Goal: Information Seeking & Learning: Learn about a topic

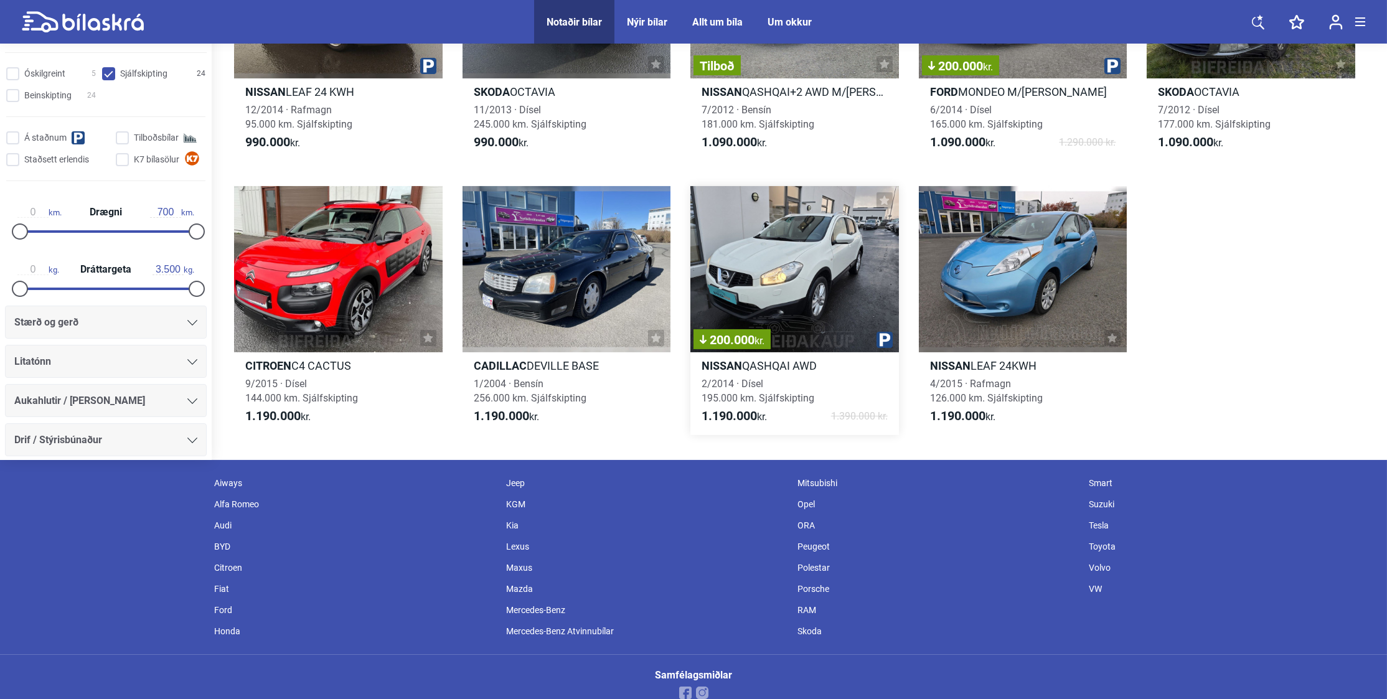
scroll to position [1051, 0]
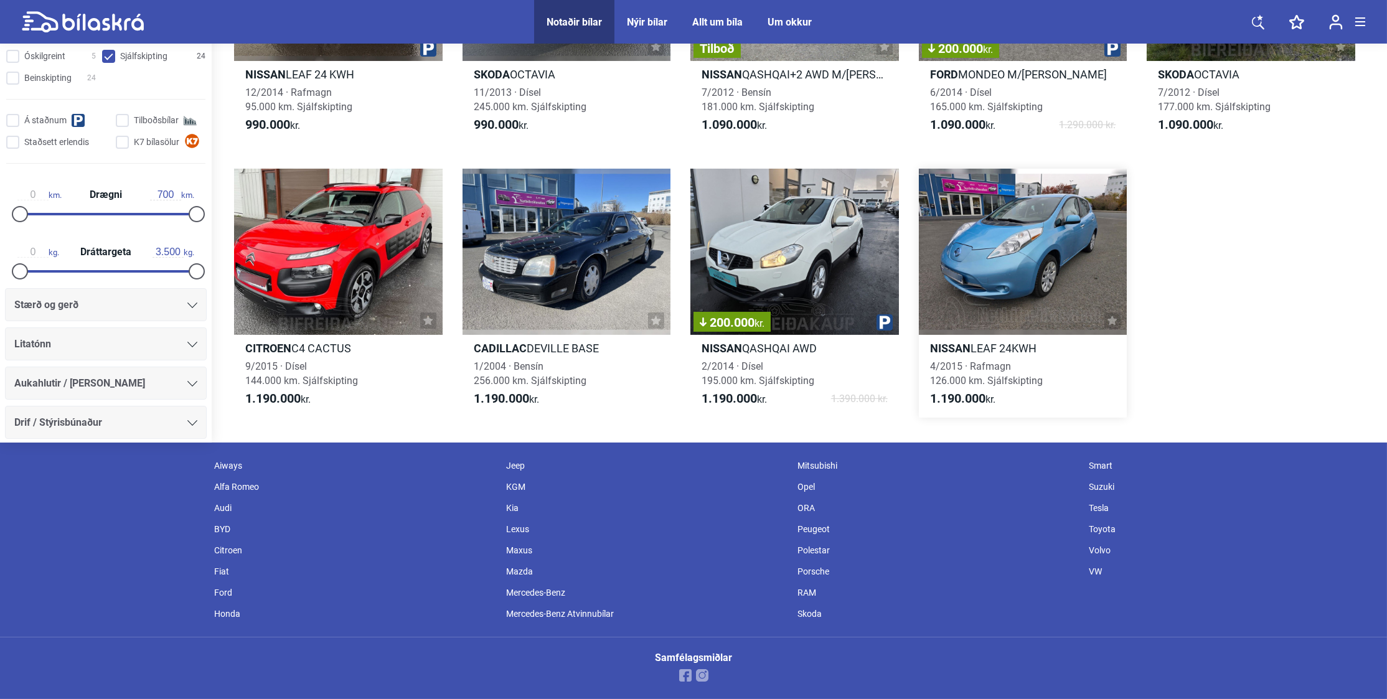
click at [1032, 246] on div at bounding box center [1023, 252] width 208 height 167
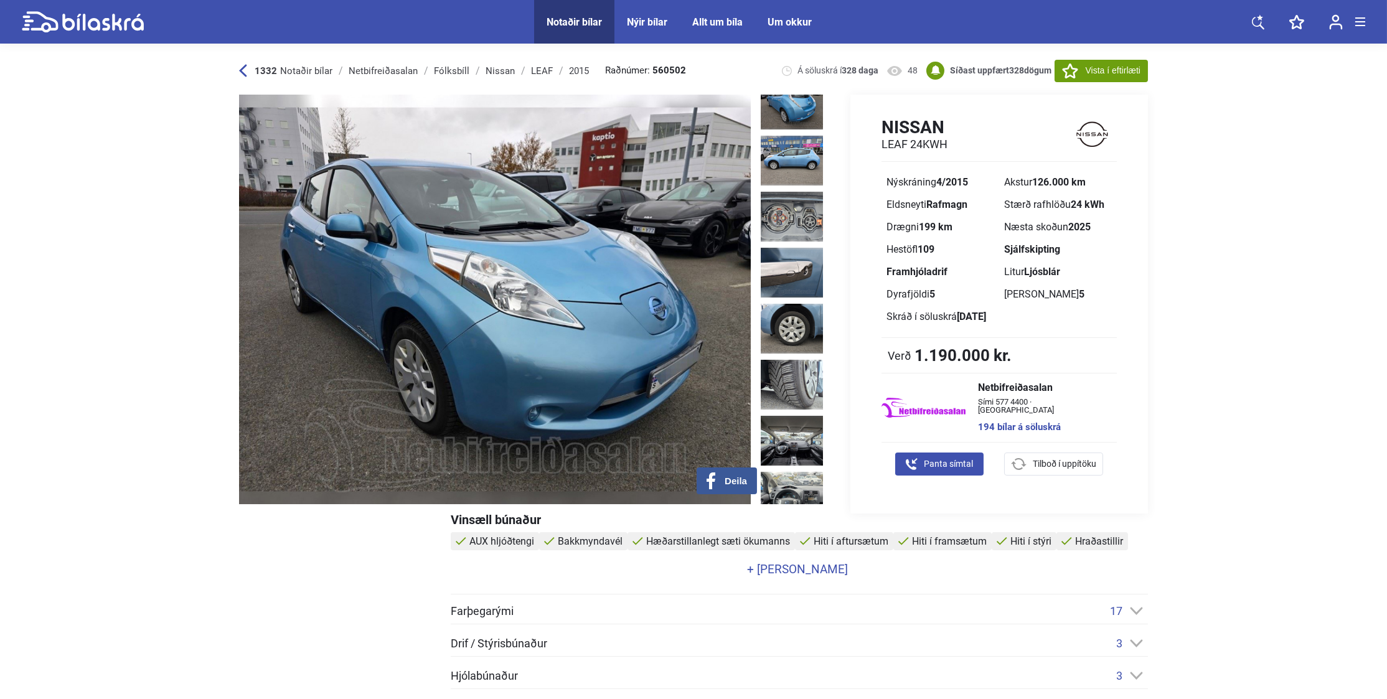
scroll to position [353, 0]
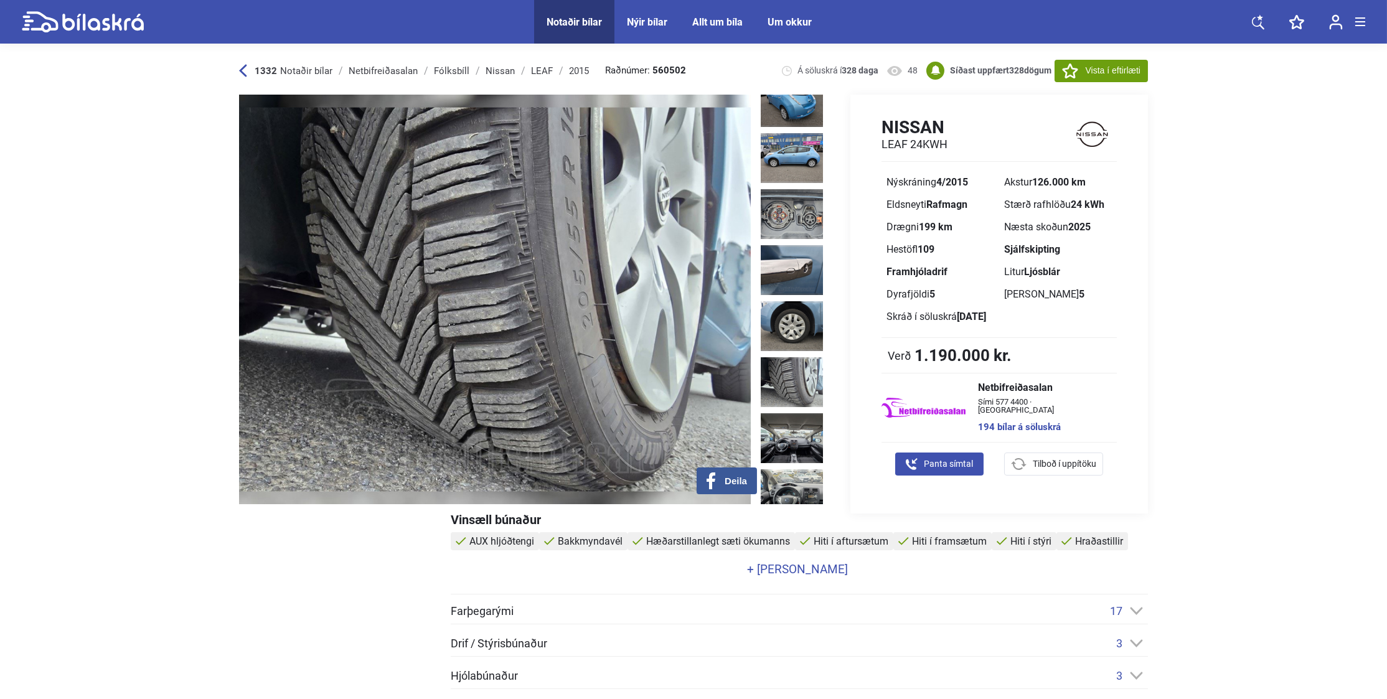
click at [774, 357] on img at bounding box center [791, 382] width 62 height 50
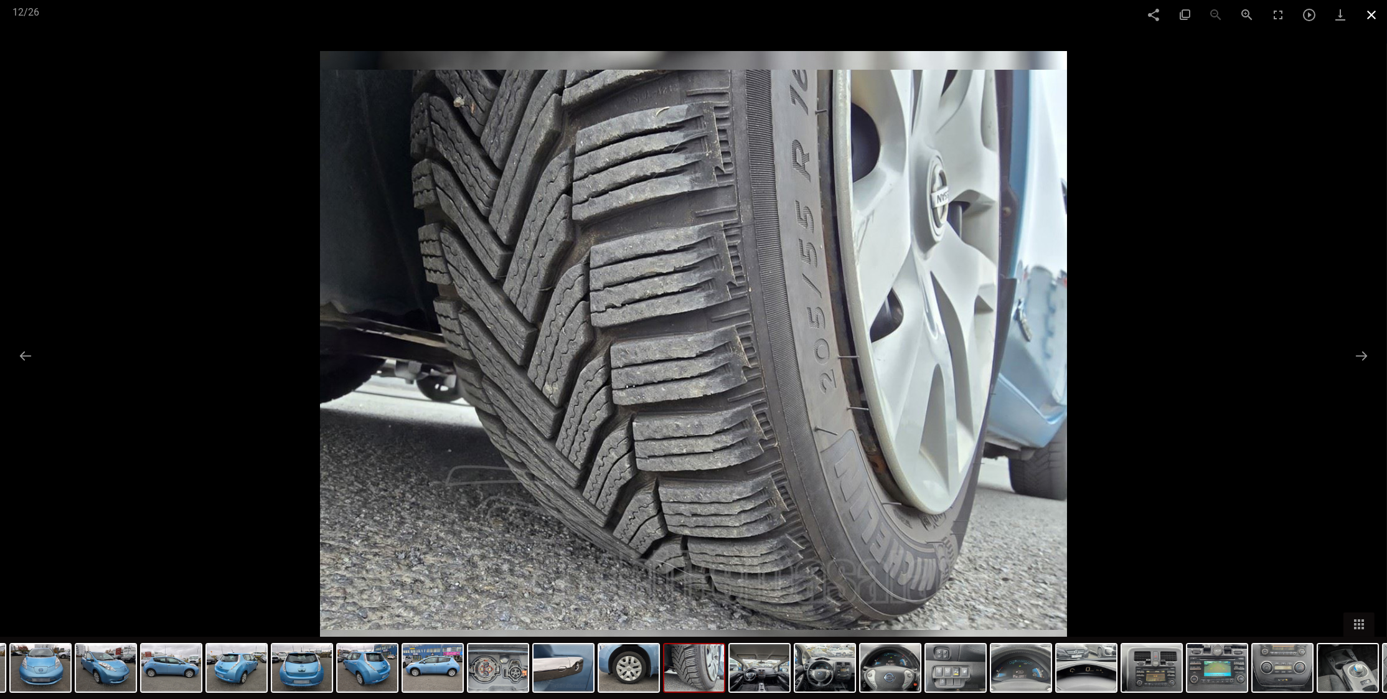
click at [1366, 12] on span at bounding box center [1370, 14] width 31 height 29
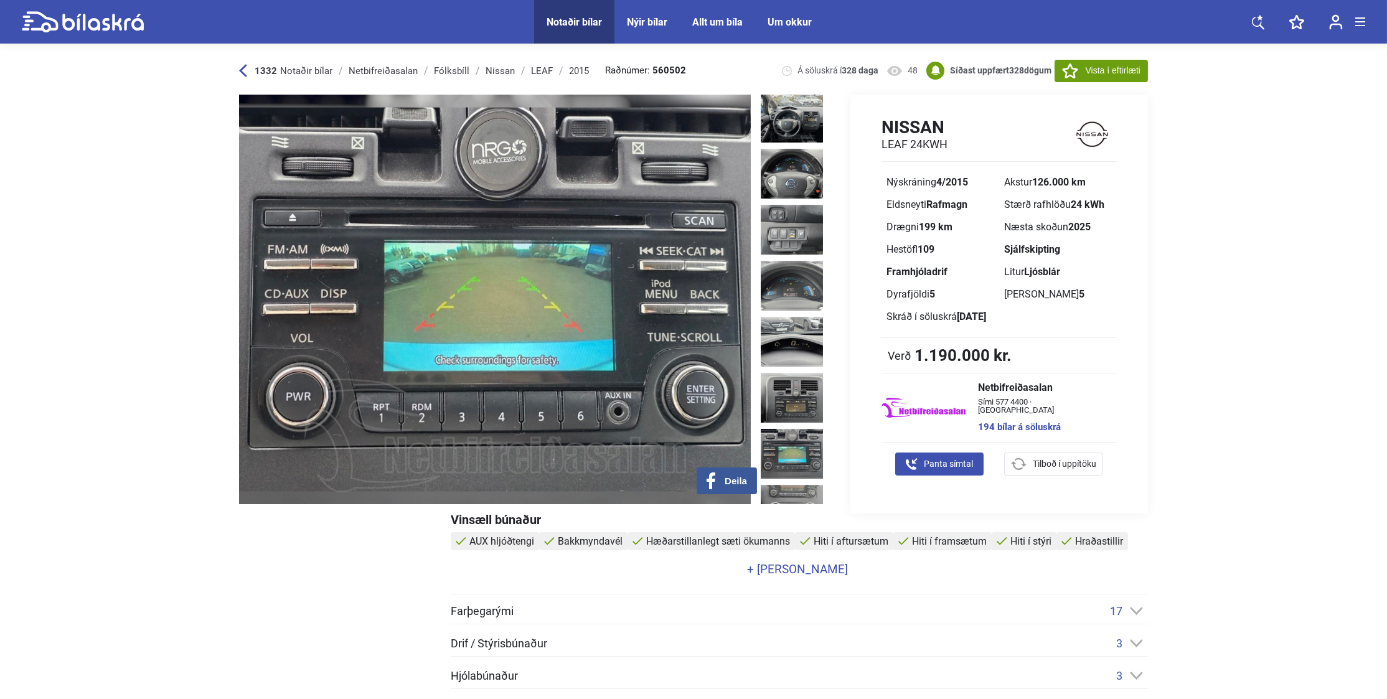
scroll to position [789, 0]
